Goal: Check status: Check status

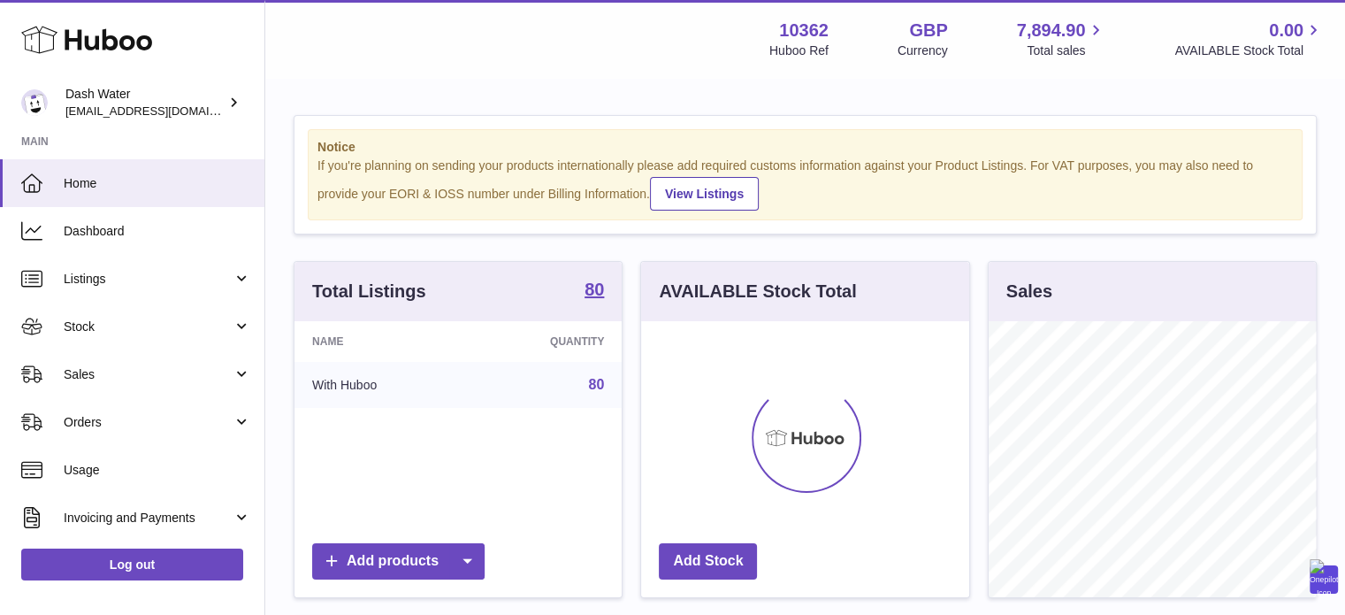
scroll to position [276, 328]
click at [110, 221] on link "Dashboard" at bounding box center [132, 231] width 264 height 48
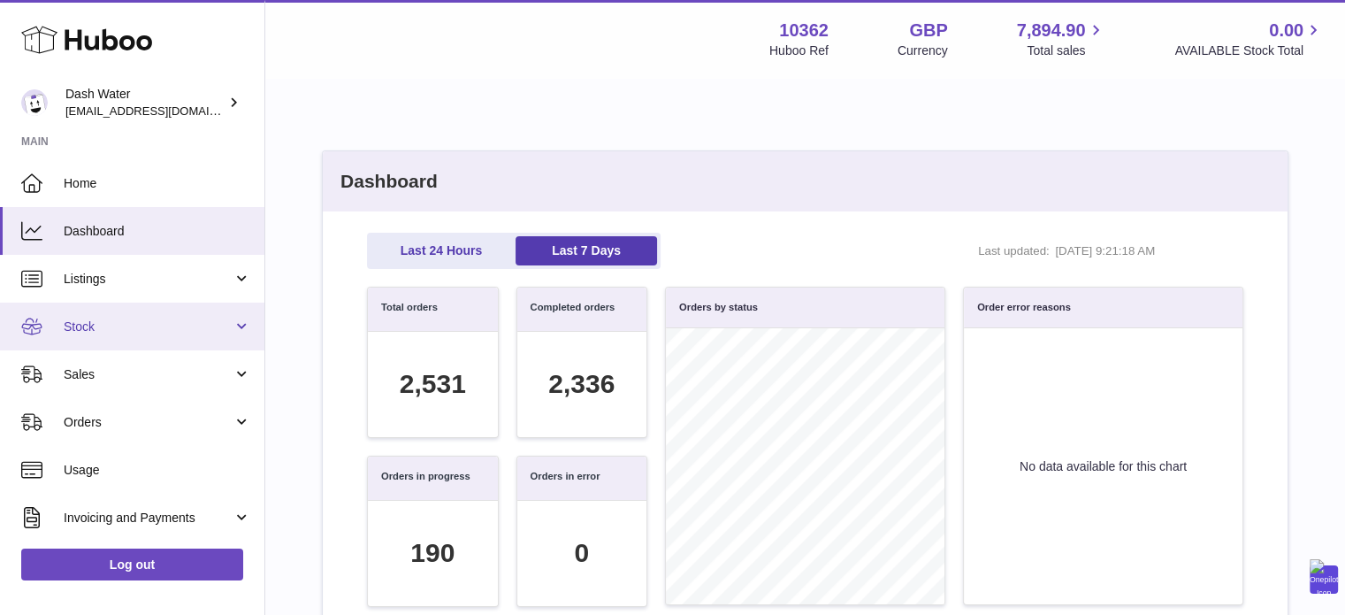
scroll to position [203, 857]
click at [111, 331] on span "Stock" at bounding box center [148, 326] width 169 height 17
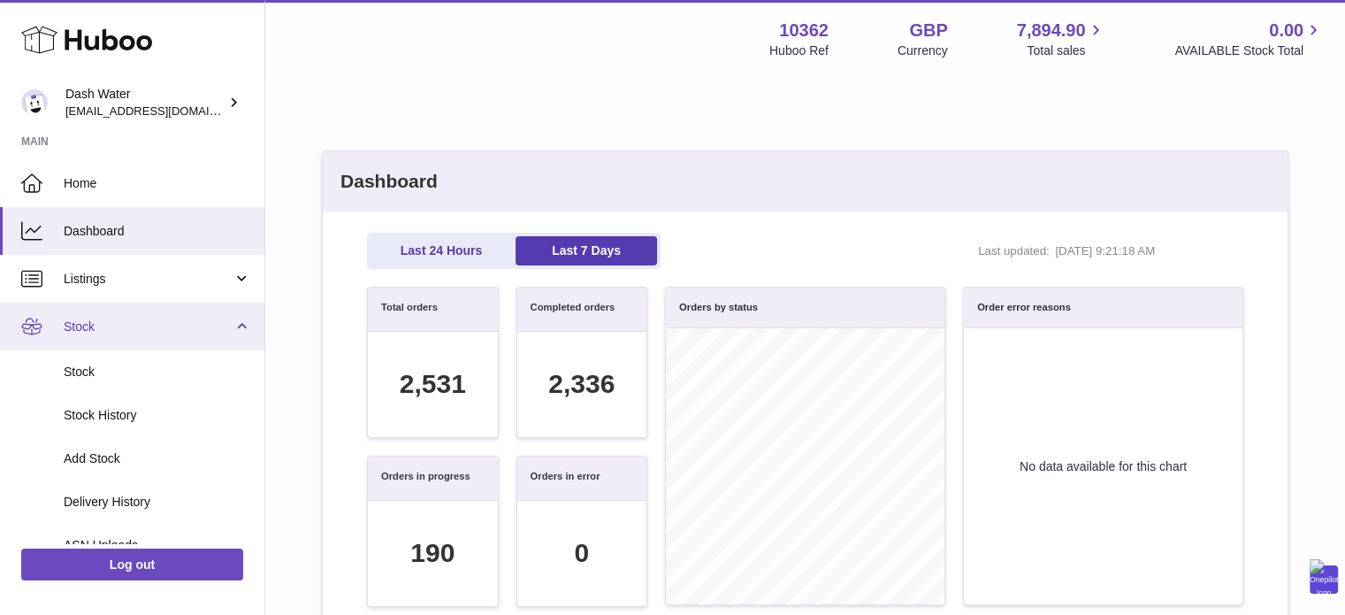
click at [111, 331] on span "Stock" at bounding box center [148, 326] width 169 height 17
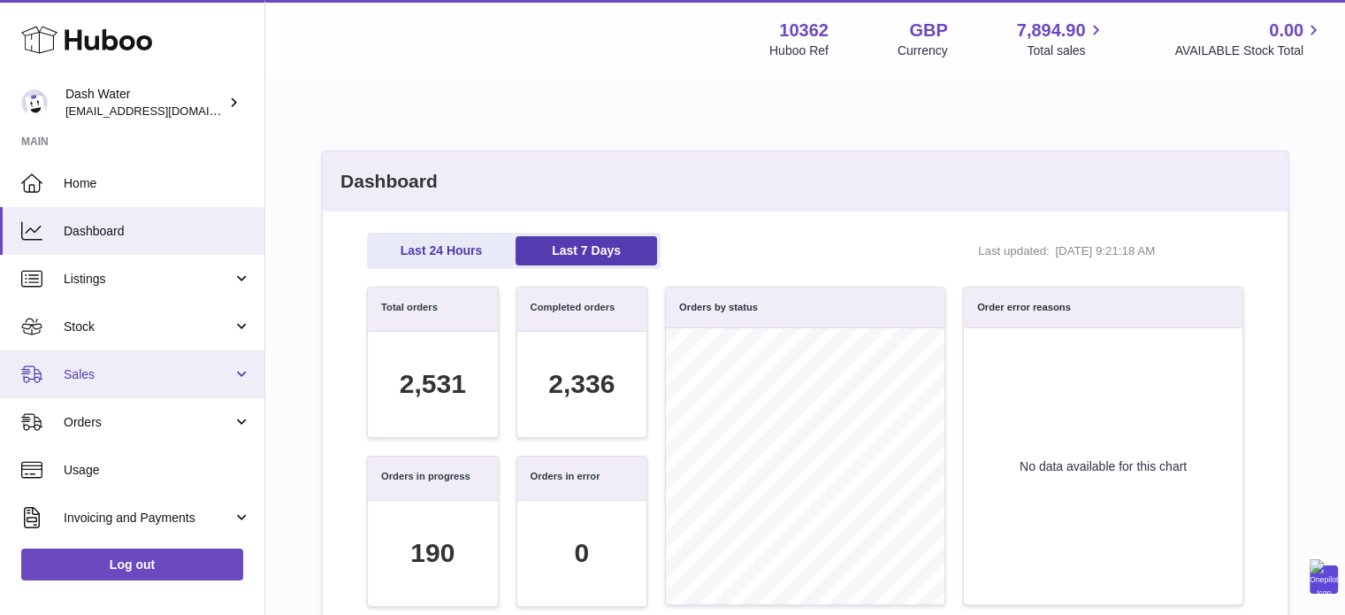
click at [96, 375] on span "Sales" at bounding box center [148, 374] width 169 height 17
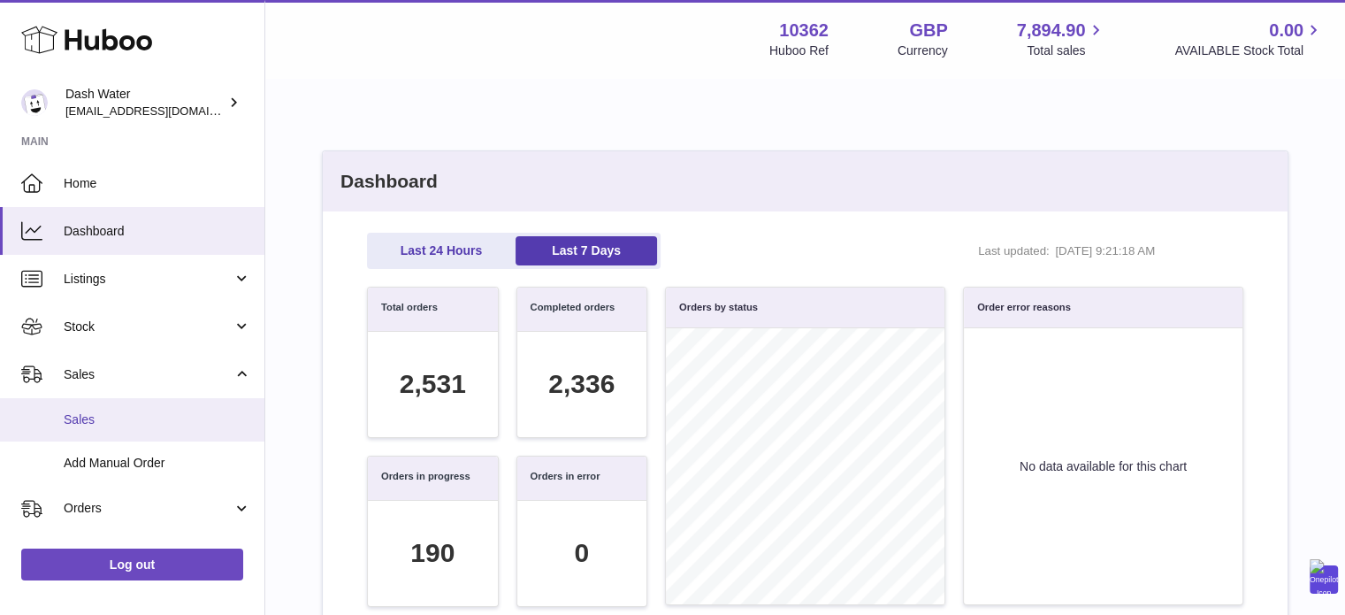
click at [89, 424] on span "Sales" at bounding box center [158, 419] width 188 height 17
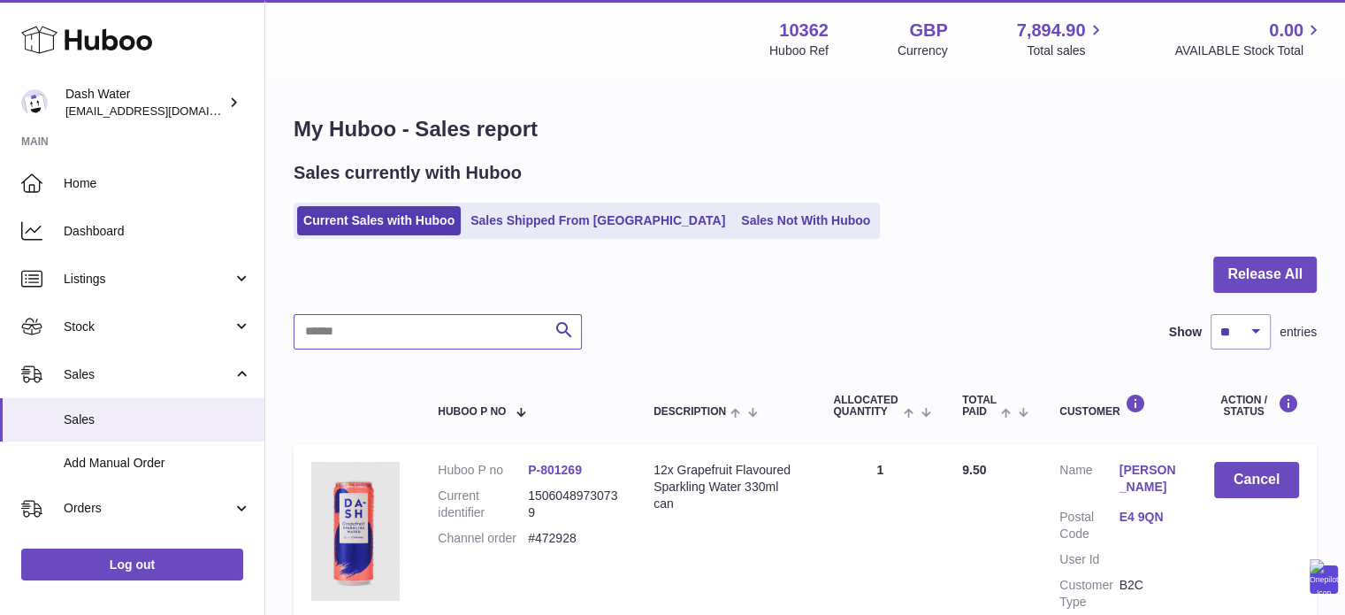
click at [399, 325] on input "text" at bounding box center [438, 331] width 288 height 35
paste input "*******"
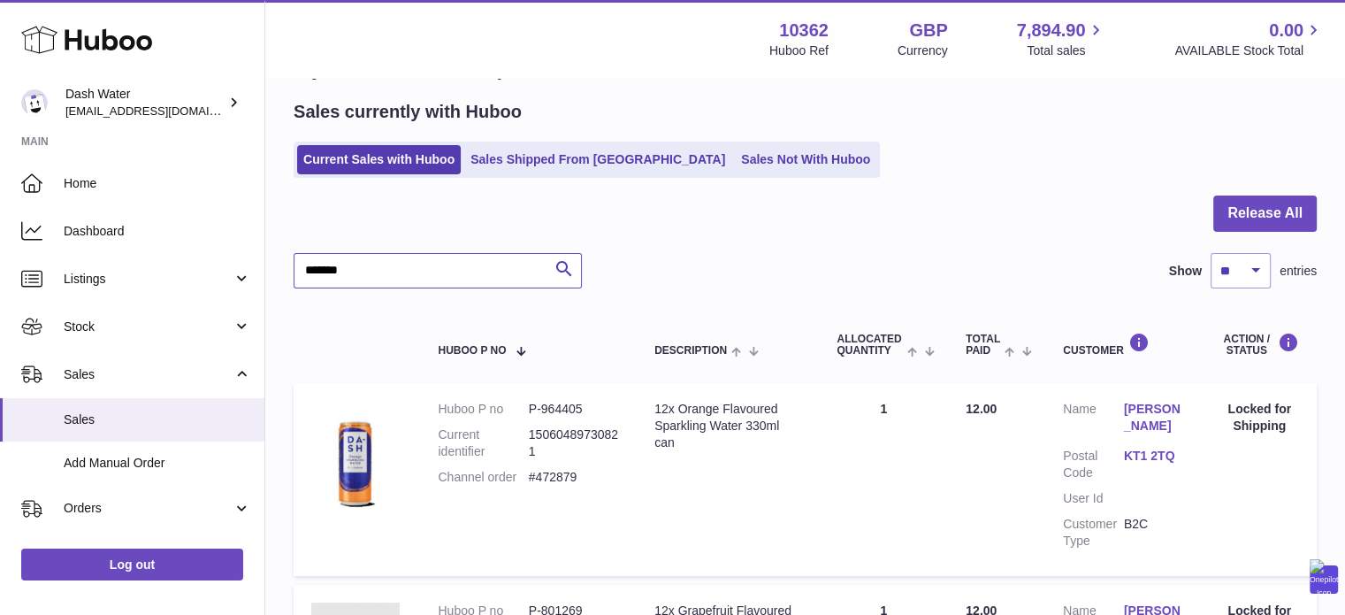
scroll to position [177, 0]
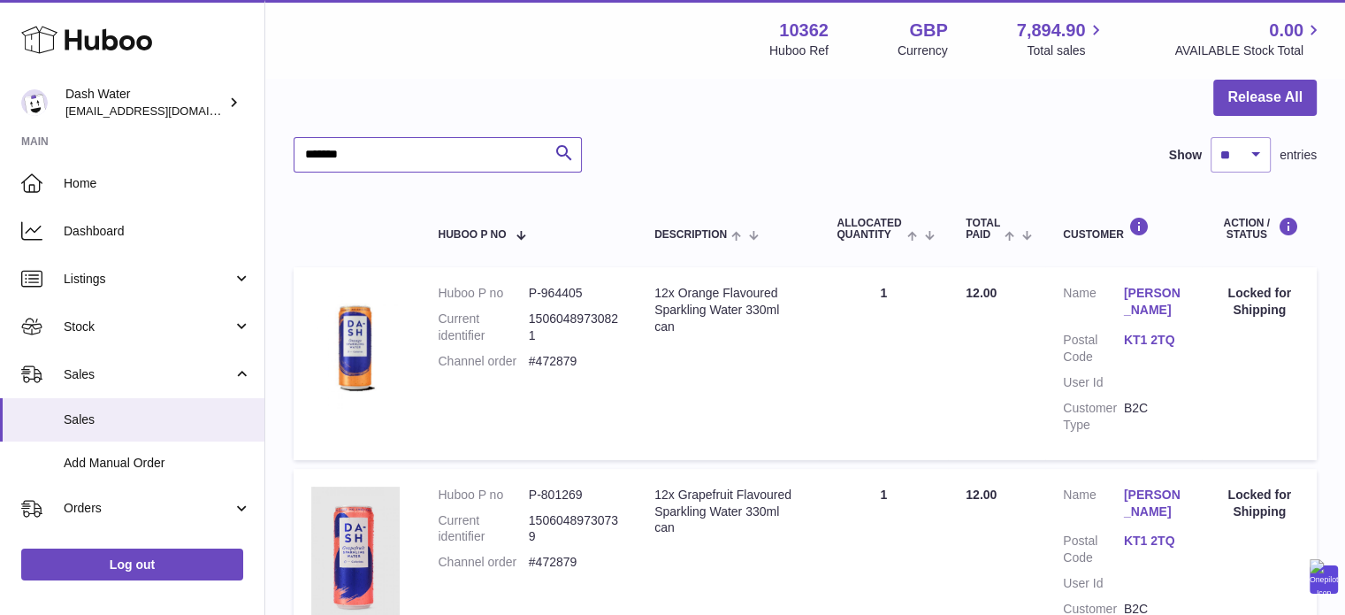
type input "*******"
